Goal: Transaction & Acquisition: Purchase product/service

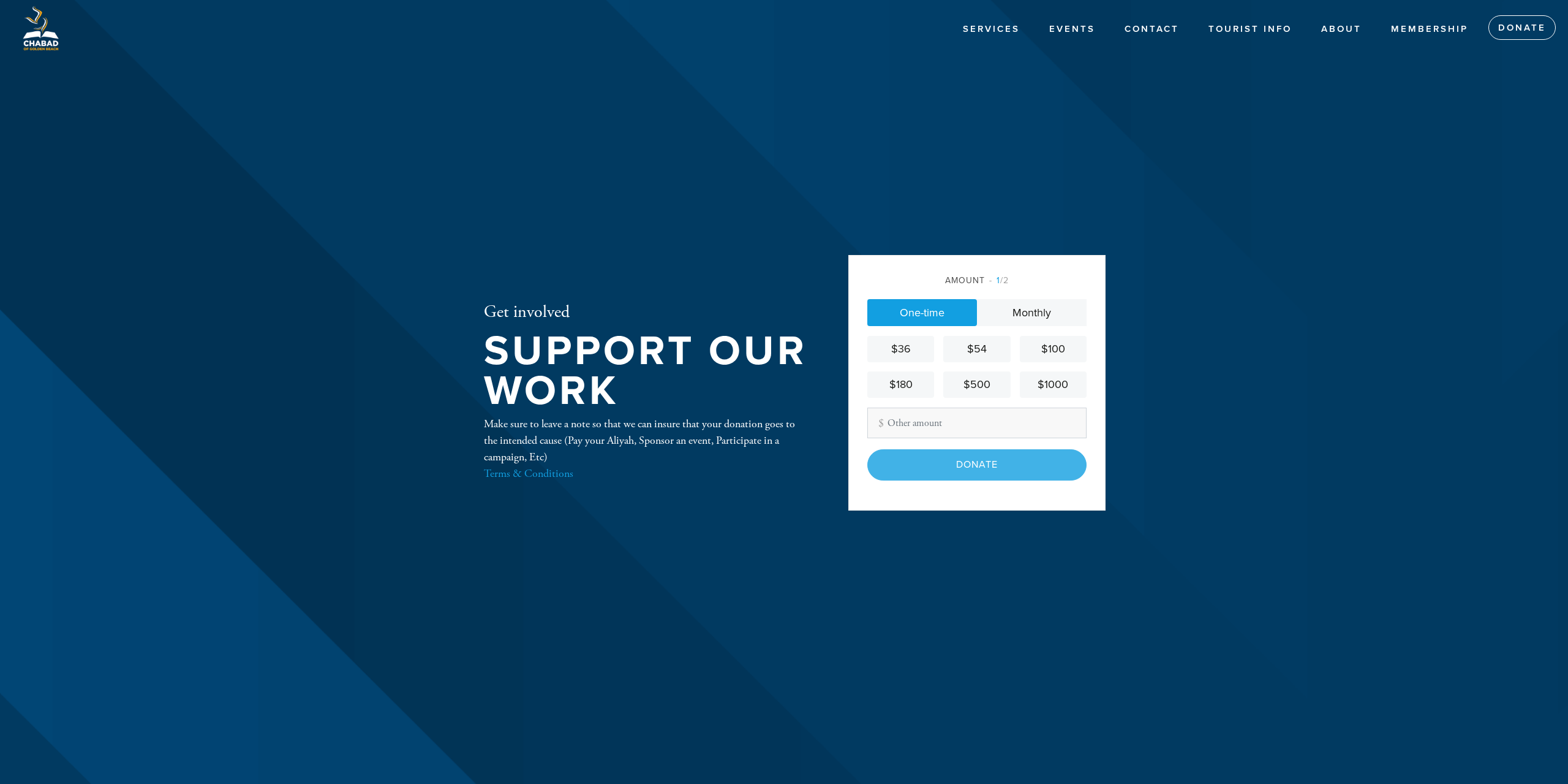
click at [931, 309] on link "One-time" at bounding box center [922, 312] width 109 height 27
click at [927, 434] on input "Other Amount" at bounding box center [977, 422] width 219 height 31
click at [952, 422] on input "Other Amount" at bounding box center [977, 422] width 219 height 31
type input "360"
click at [989, 489] on div "Amount 1 /2 One-time Monthly $36 $54 $100 $180 $500 $1000 Other Amount 360 Cont…" at bounding box center [977, 382] width 257 height 254
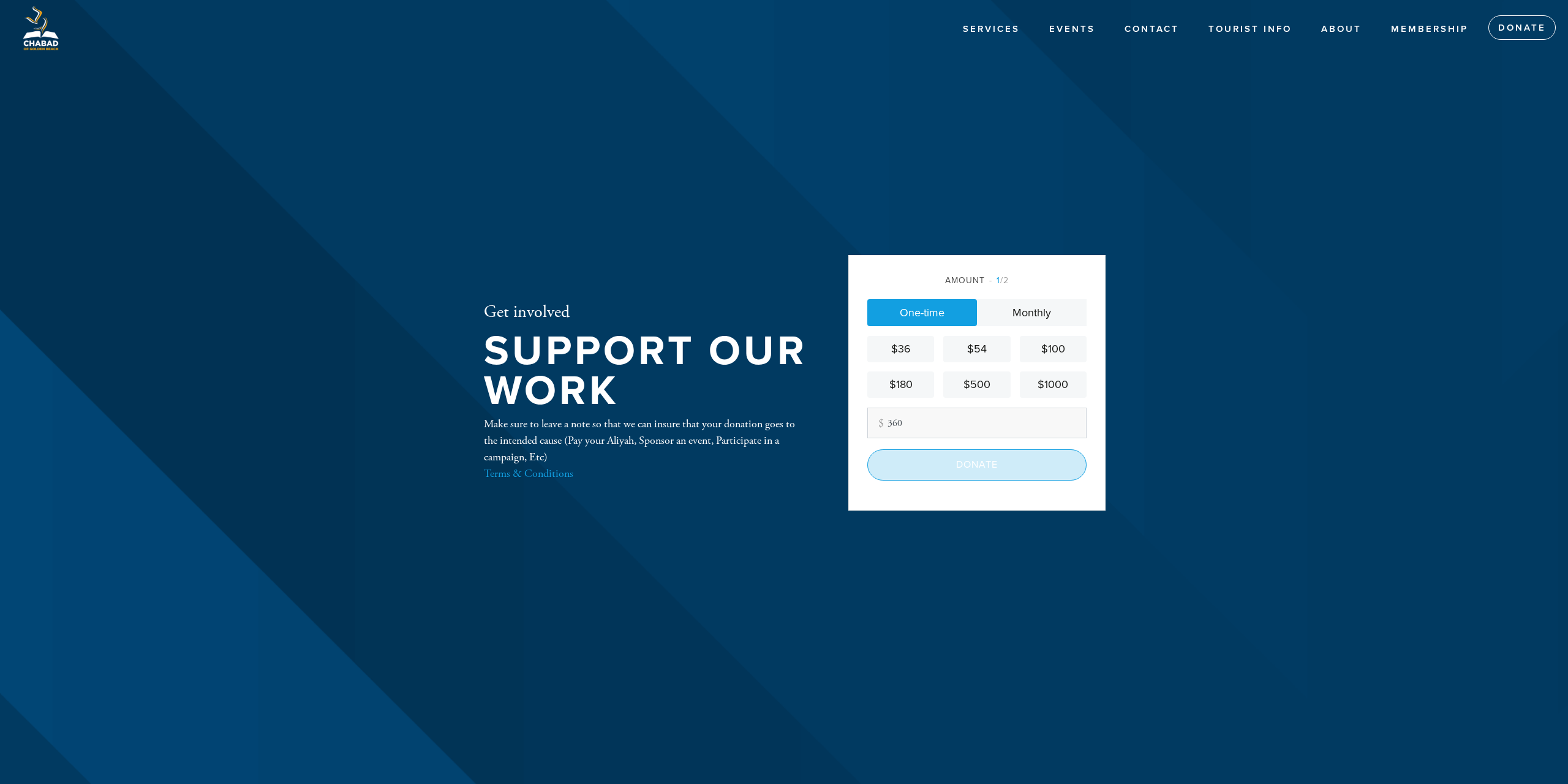
click at [989, 472] on input "Donate" at bounding box center [977, 464] width 219 height 31
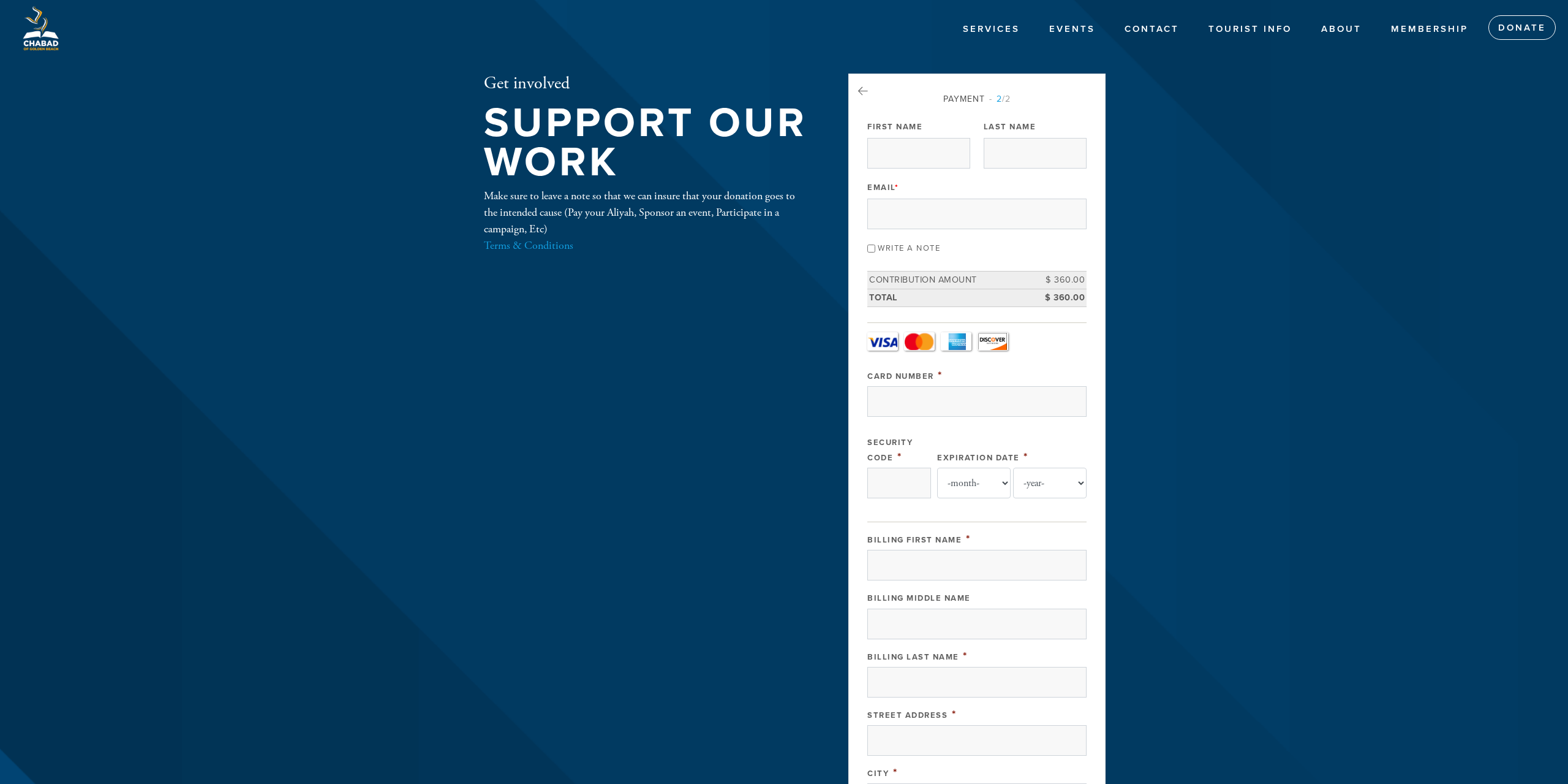
click at [924, 251] on label "Write a note" at bounding box center [908, 248] width 63 height 9
click at [876, 251] on input "Write a note" at bounding box center [871, 248] width 8 height 8
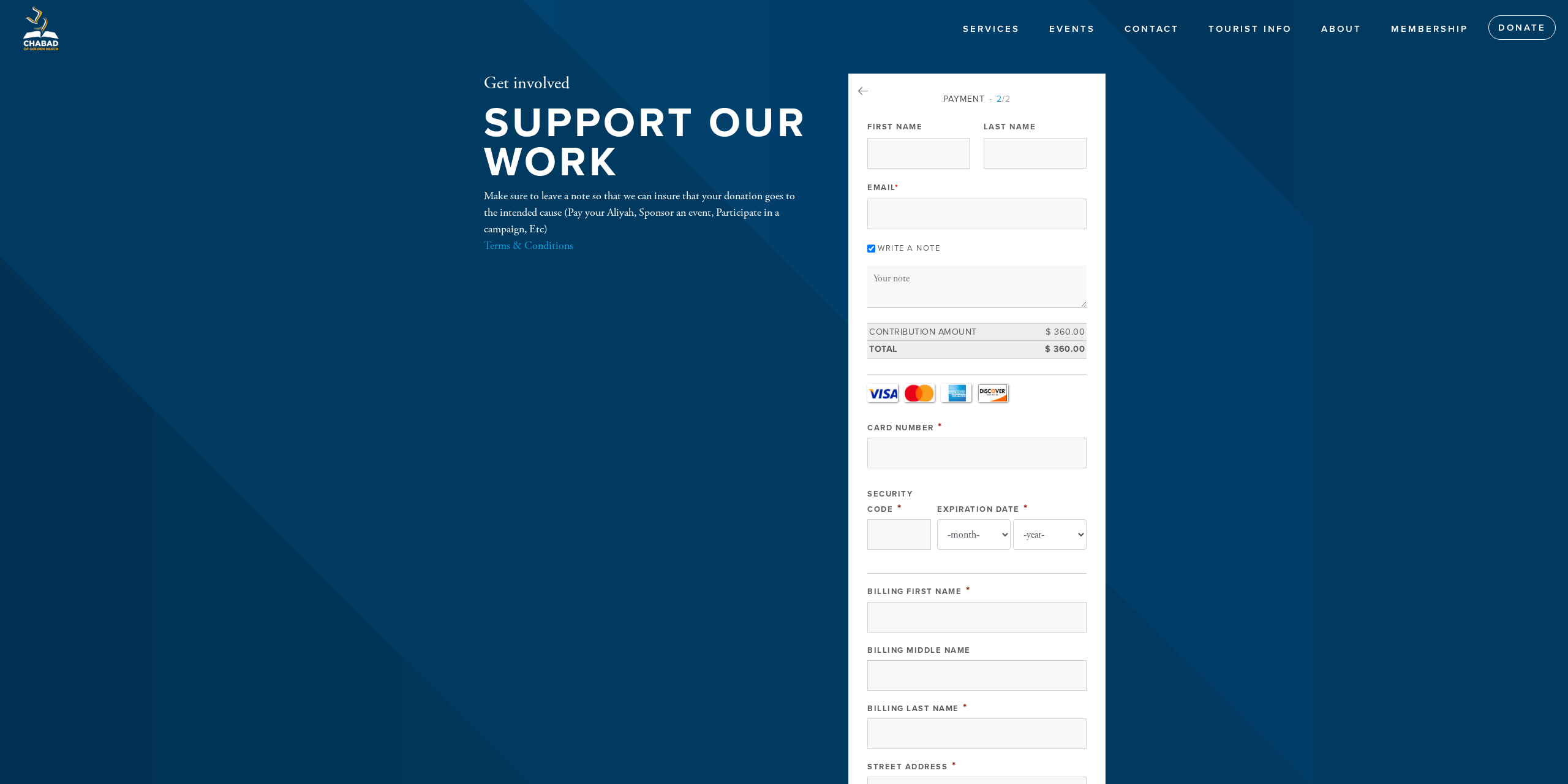
click at [907, 251] on label "Write a note" at bounding box center [908, 248] width 63 height 9
click at [876, 251] on input "Write a note" at bounding box center [871, 248] width 8 height 8
checkbox input "false"
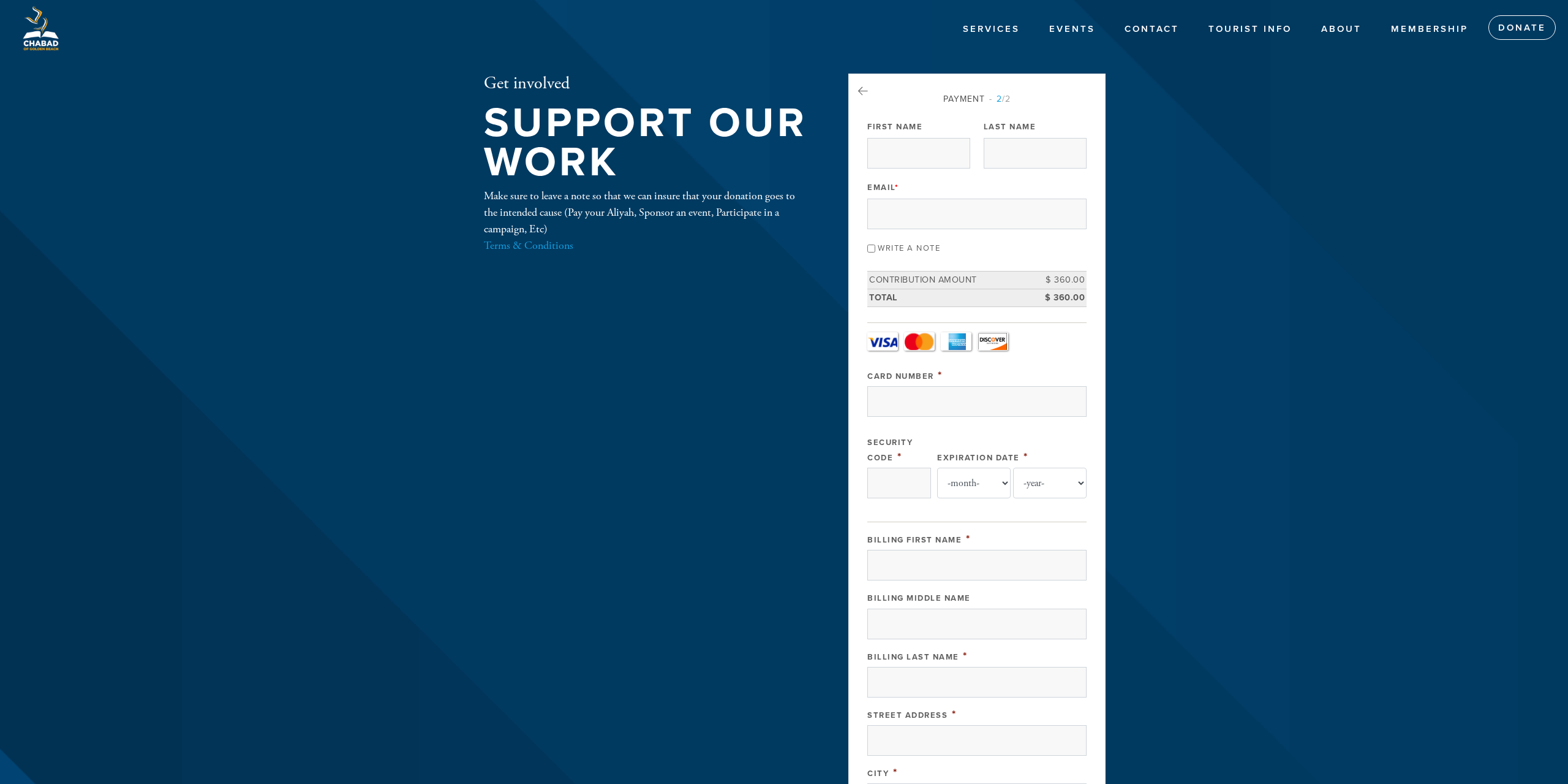
click at [42, 40] on img at bounding box center [40, 28] width 44 height 44
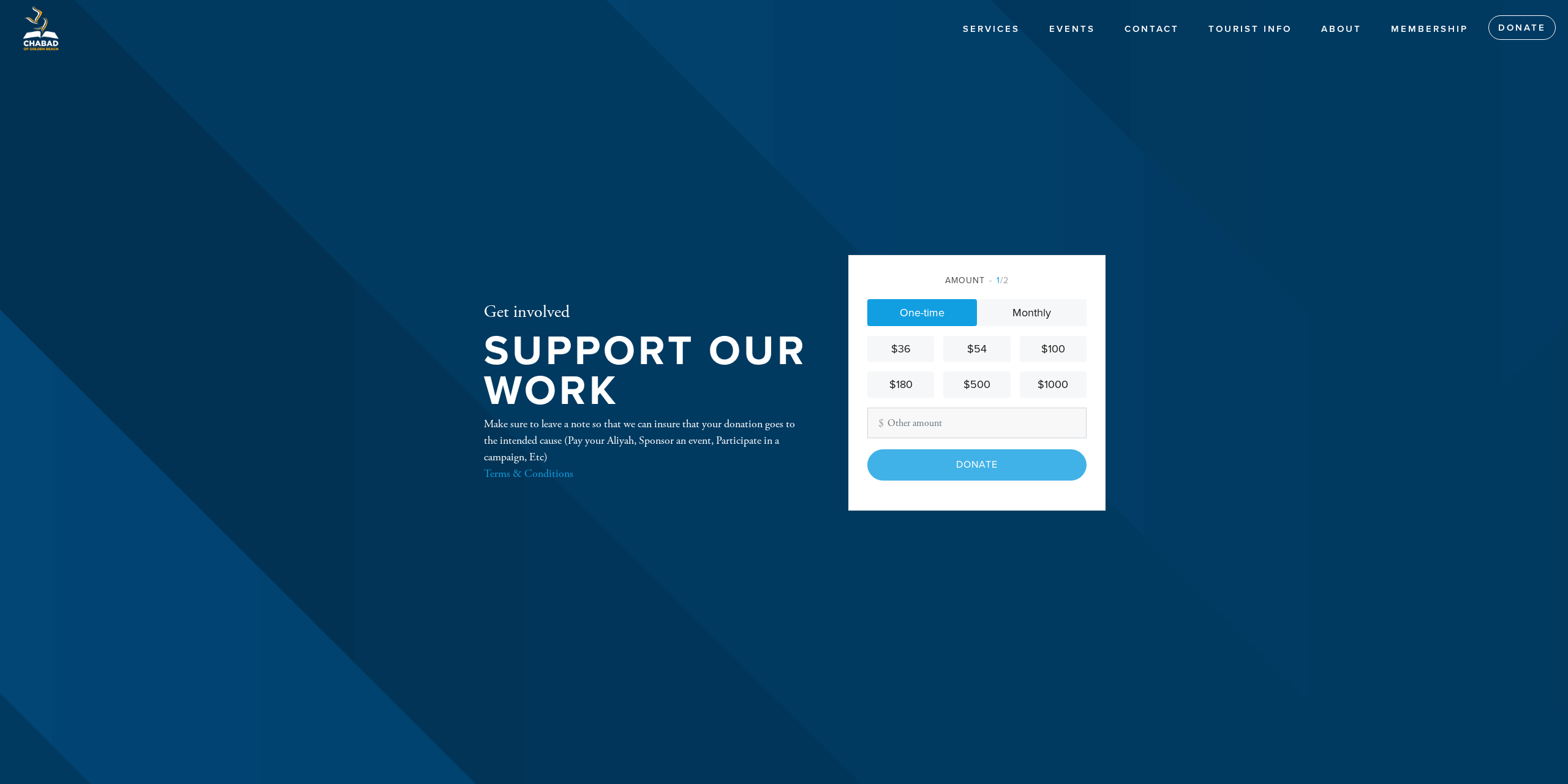
click at [1031, 647] on aside "Amount 1 /2 One-time Monthly $36 $54 $100 $180 $500 $1000 Other Amount Contribu…" at bounding box center [977, 392] width 276 height 636
click at [979, 276] on div "Amount 1 /2" at bounding box center [977, 281] width 219 height 13
click at [964, 276] on div "Amount 1 /2" at bounding box center [977, 281] width 219 height 13
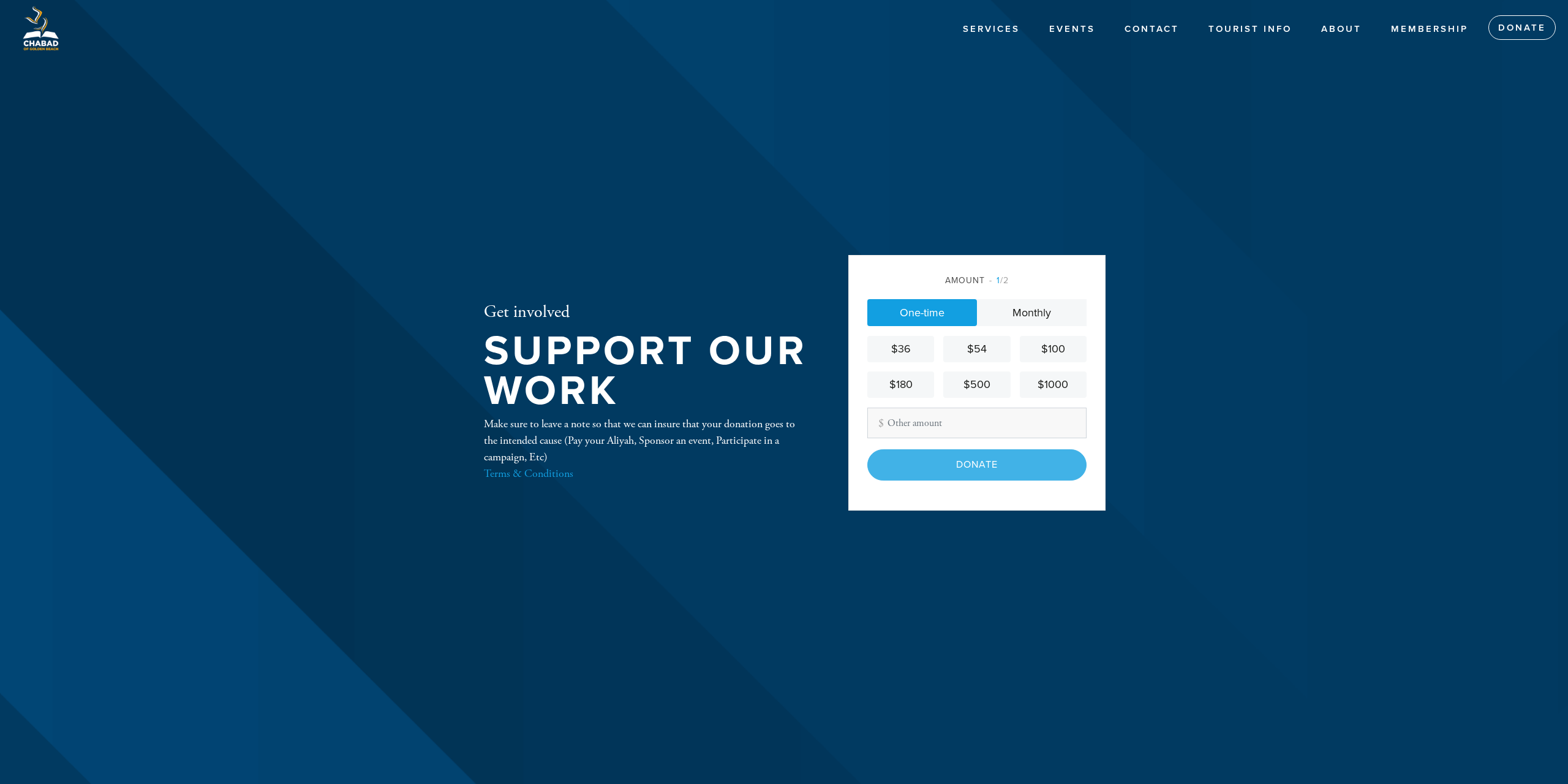
click at [38, 45] on img at bounding box center [40, 28] width 44 height 44
